Goal: Find specific page/section

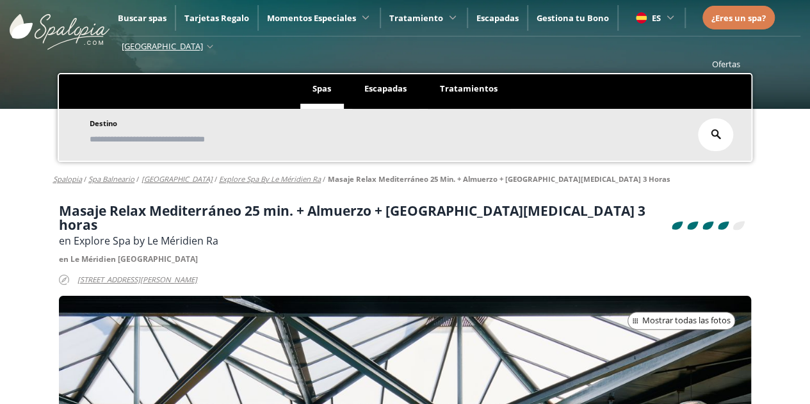
scroll to position [0, 8]
click at [209, 137] on input "text" at bounding box center [387, 140] width 605 height 22
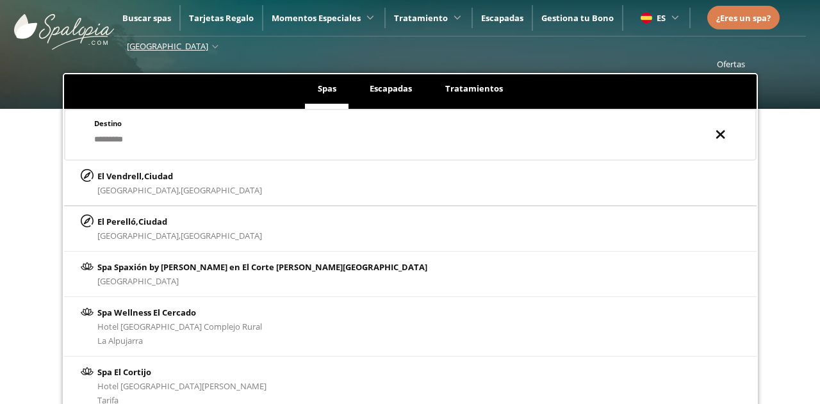
type input "*********"
click at [181, 186] on span "[GEOGRAPHIC_DATA]" at bounding box center [221, 190] width 81 height 12
click at [152, 174] on span "Ciudad" at bounding box center [158, 176] width 29 height 12
click at [181, 188] on span "[GEOGRAPHIC_DATA]" at bounding box center [221, 190] width 81 height 12
click at [181, 187] on span "[GEOGRAPHIC_DATA]" at bounding box center [221, 190] width 81 height 12
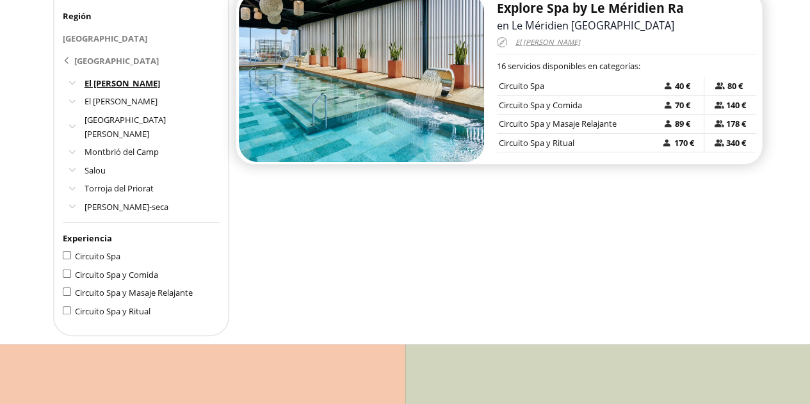
click at [528, 84] on span "Circuito Spa" at bounding box center [521, 86] width 45 height 12
